Goal: Task Accomplishment & Management: Use online tool/utility

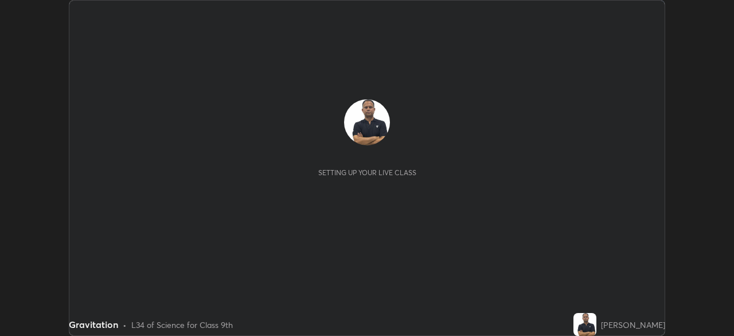
scroll to position [336, 734]
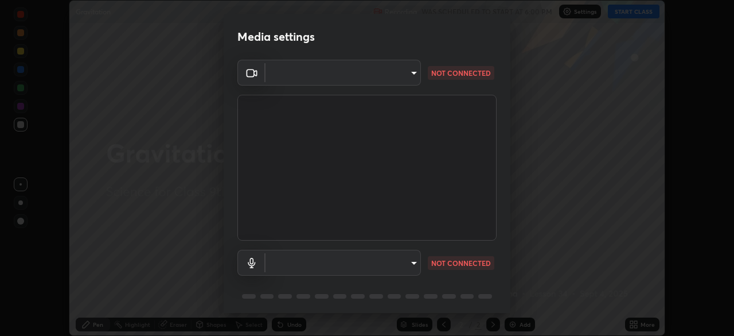
type input "824cd9ca68c16a0db75fabb86eaf50e36462a3173df107398ba699b7f56c7263"
type input "default"
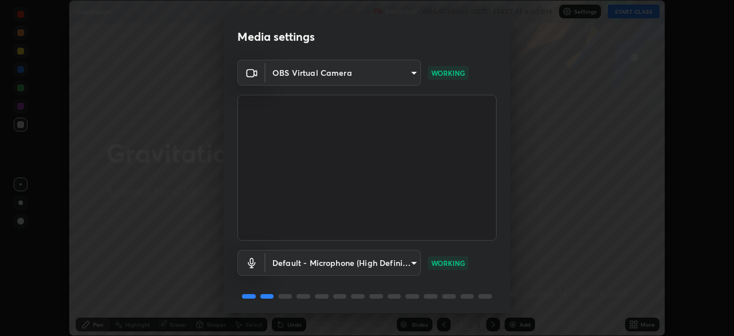
scroll to position [41, 0]
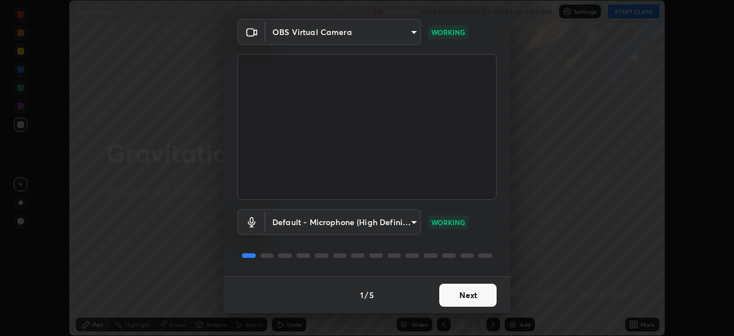
click at [468, 295] on button "Next" at bounding box center [467, 294] width 57 height 23
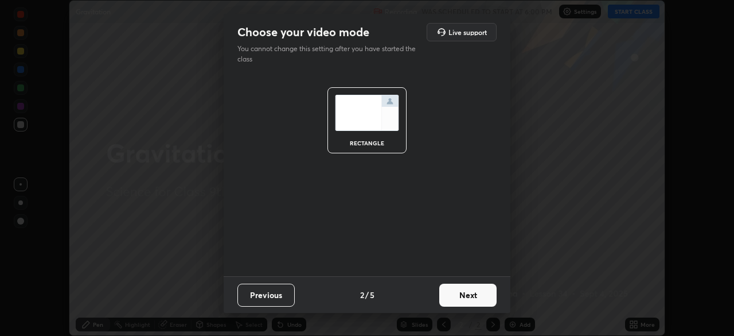
click at [469, 290] on button "Next" at bounding box center [467, 294] width 57 height 23
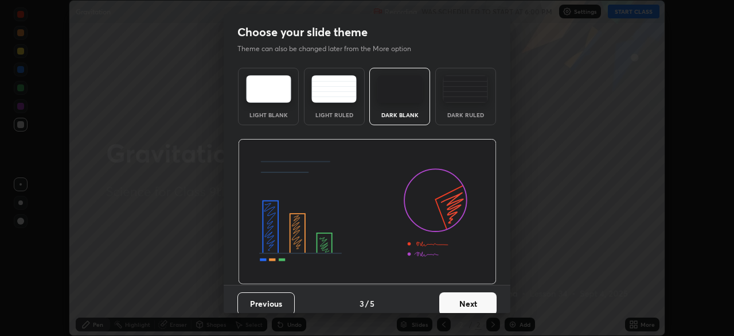
click at [466, 298] on button "Next" at bounding box center [467, 303] width 57 height 23
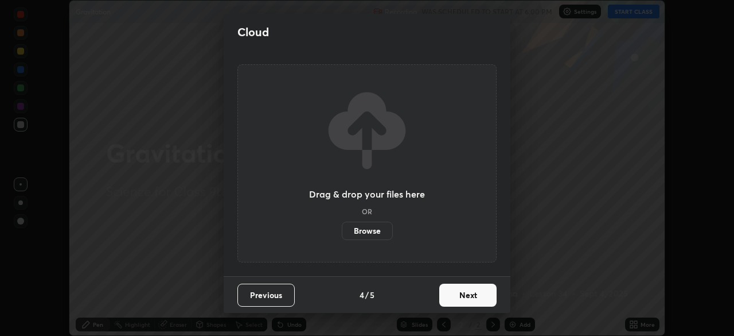
click at [469, 294] on button "Next" at bounding box center [467, 294] width 57 height 23
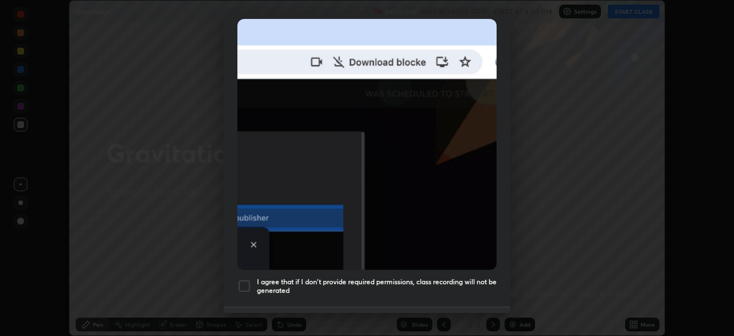
scroll to position [269, 0]
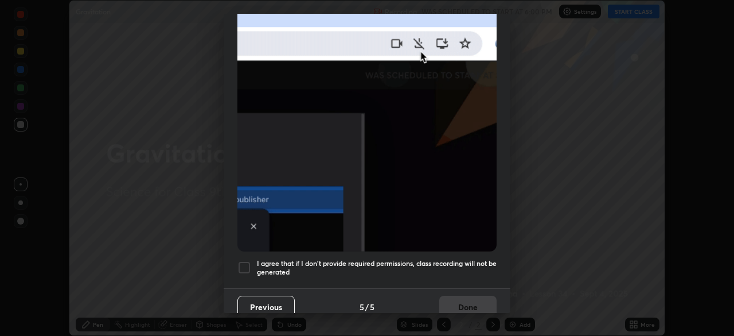
click at [246, 261] on div at bounding box center [245, 267] width 14 height 14
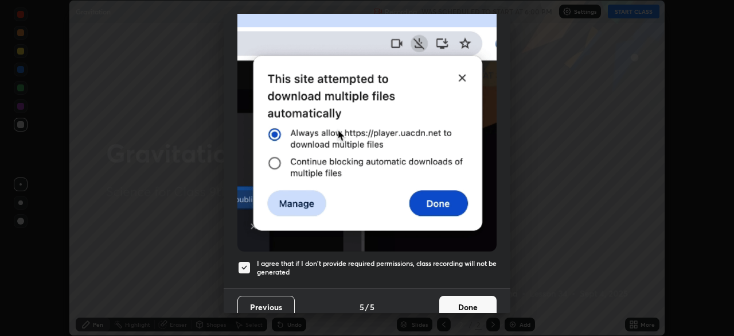
click at [466, 298] on button "Done" at bounding box center [467, 306] width 57 height 23
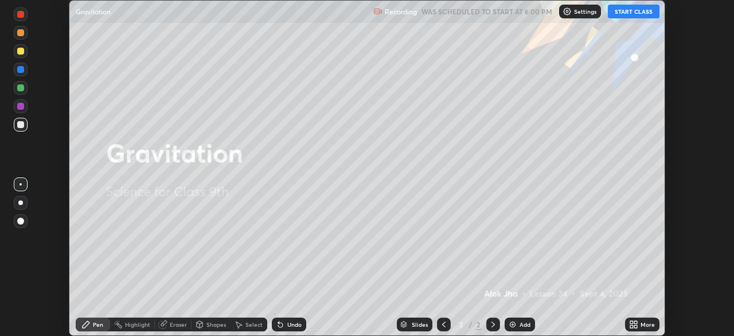
click at [633, 13] on button "START CLASS" at bounding box center [634, 12] width 52 height 14
click at [524, 322] on div "Add" at bounding box center [525, 324] width 11 height 6
